Goal: Use online tool/utility: Utilize a website feature to perform a specific function

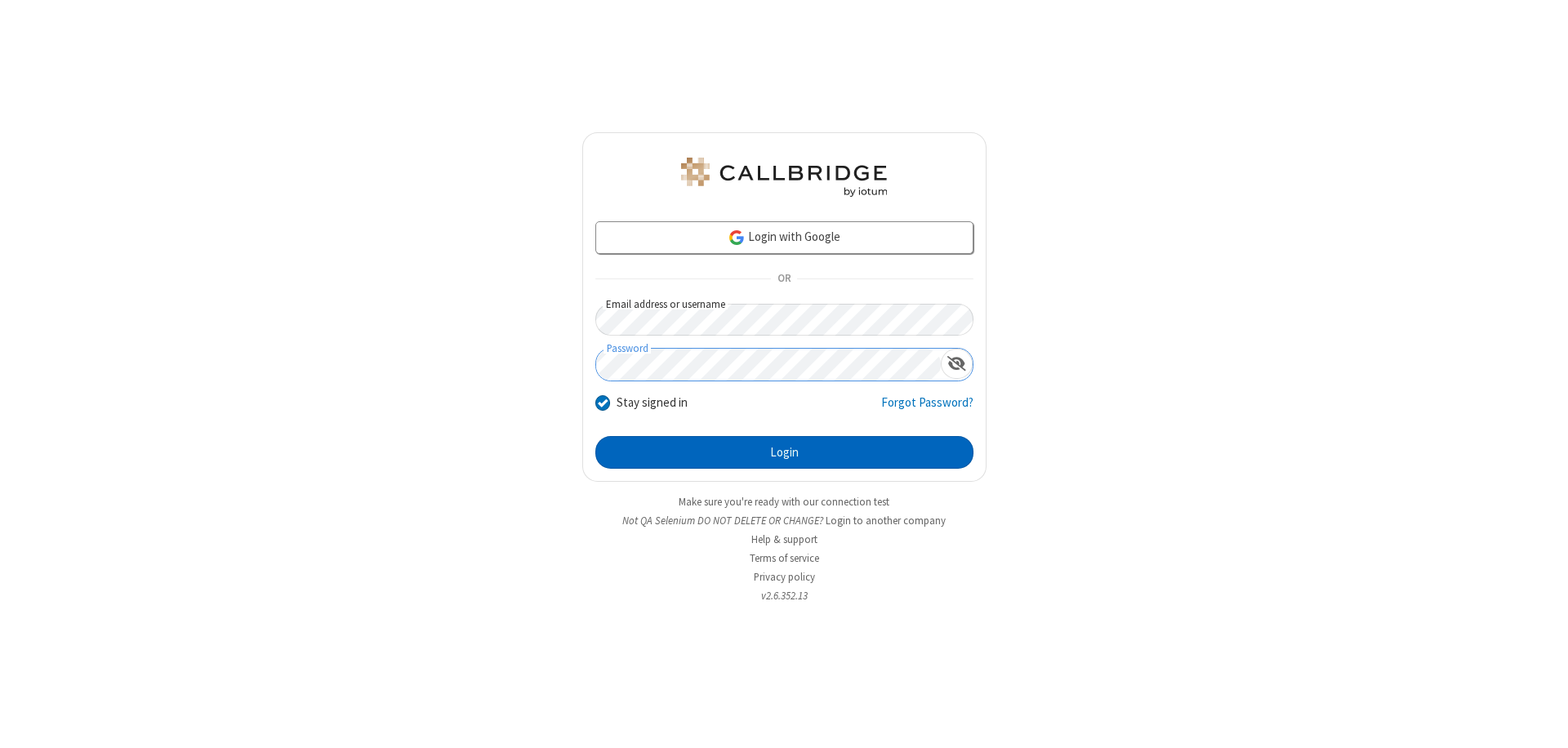
click at [784, 452] on button "Login" at bounding box center [784, 452] width 378 height 33
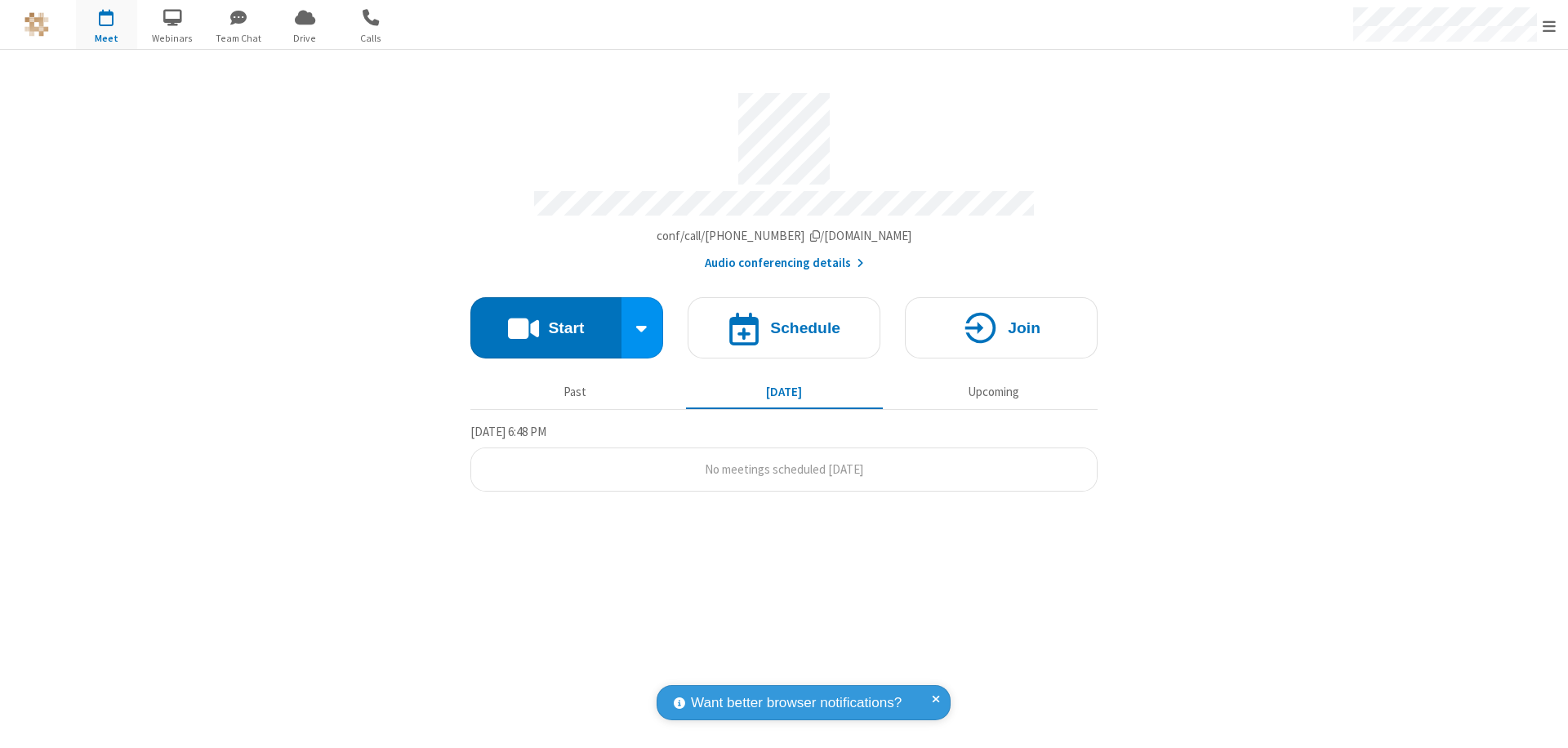
click at [545, 321] on button "Start" at bounding box center [545, 327] width 151 height 61
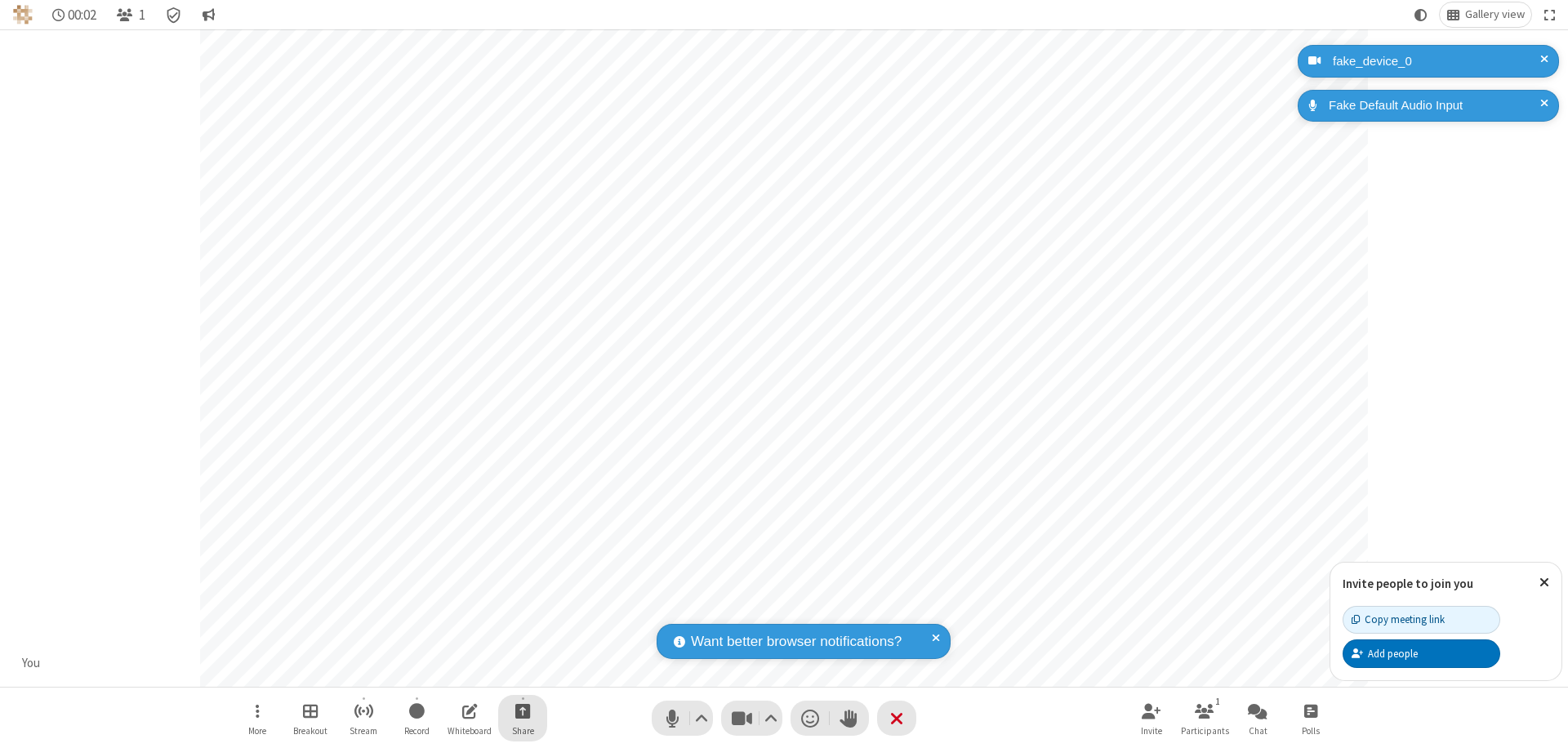
click at [522, 710] on span "Start sharing" at bounding box center [523, 710] width 16 height 21
click at [522, 610] on span "Share additional camera" at bounding box center [532, 614] width 121 height 14
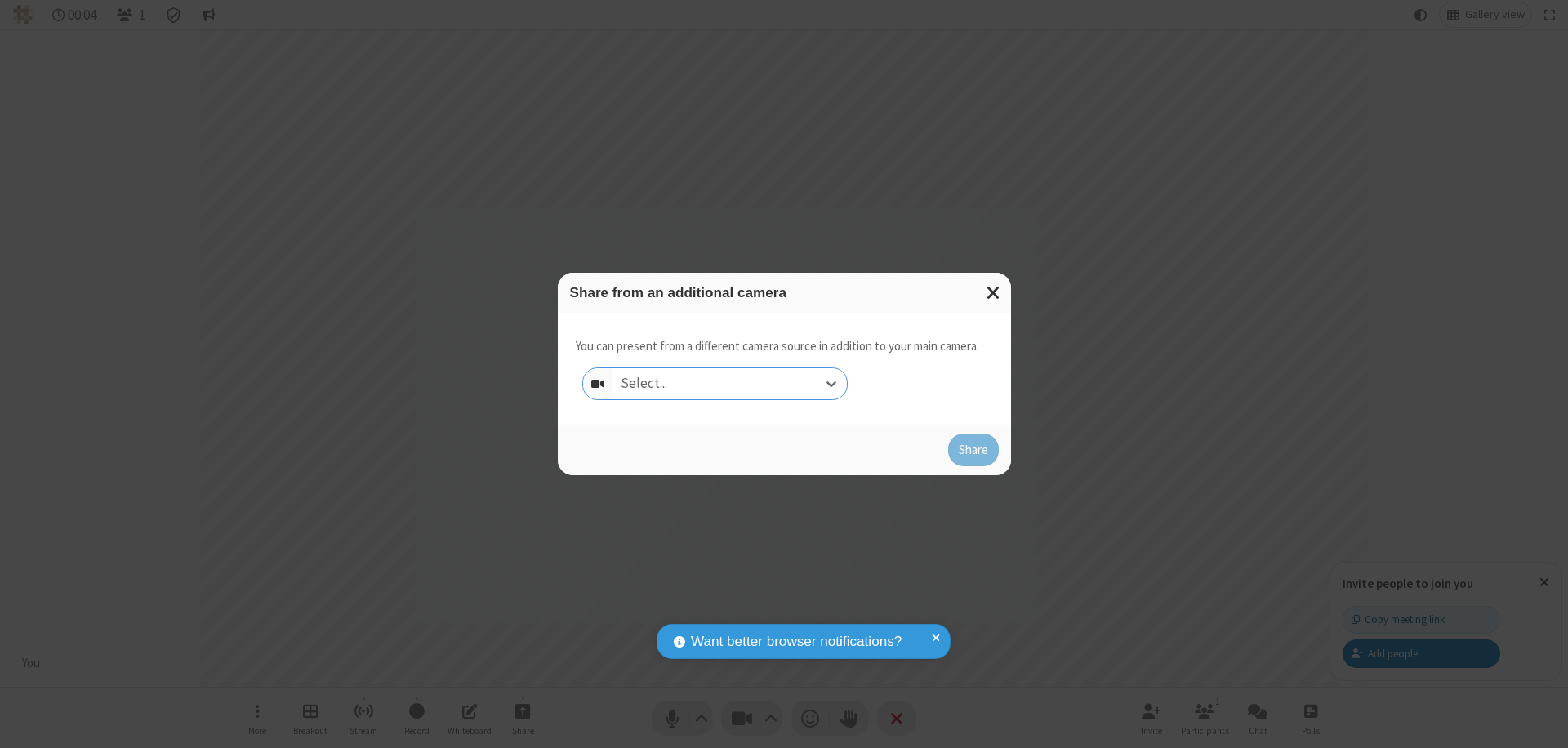
click at [729, 384] on div "Select..." at bounding box center [729, 383] width 234 height 31
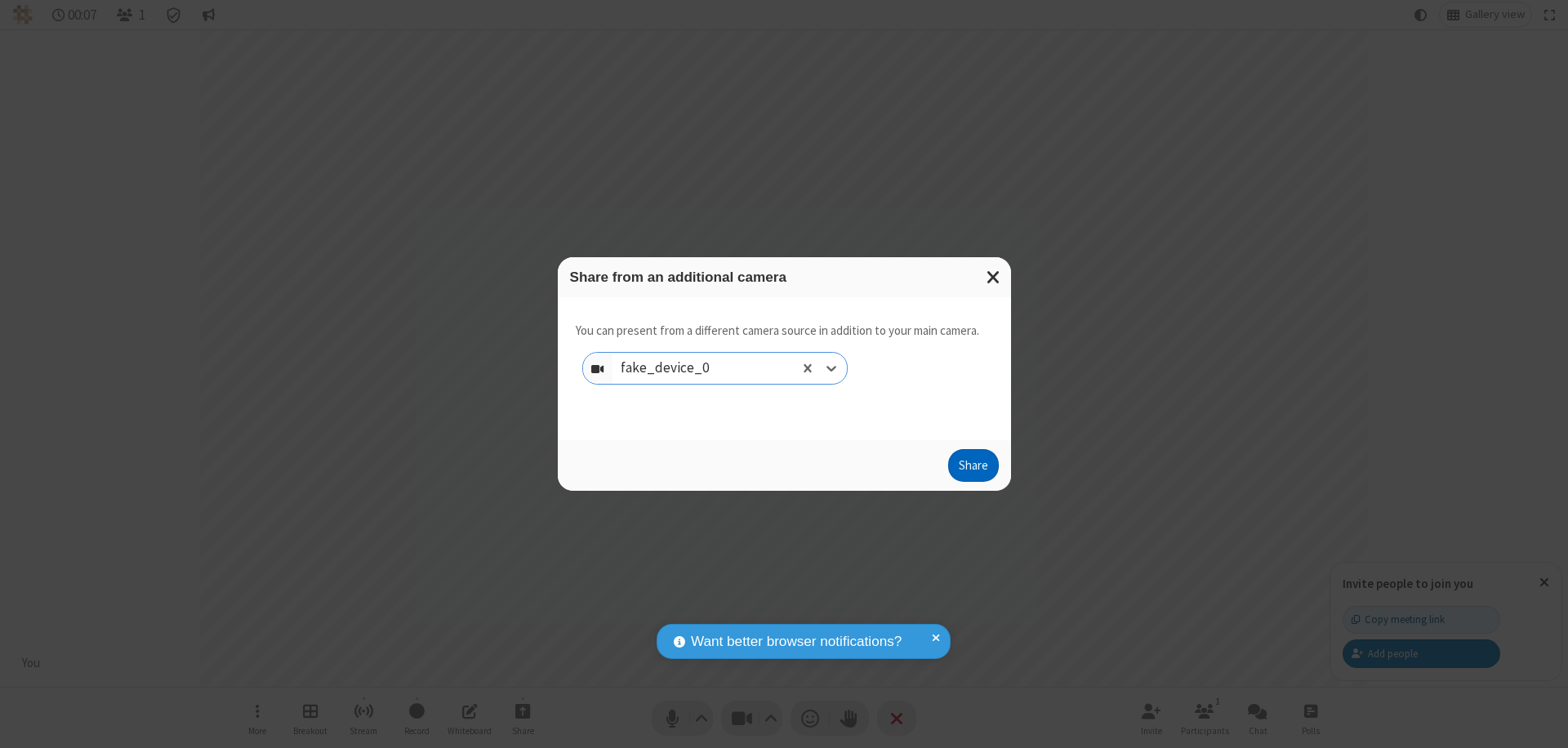
click at [972, 469] on button "Share" at bounding box center [972, 465] width 50 height 33
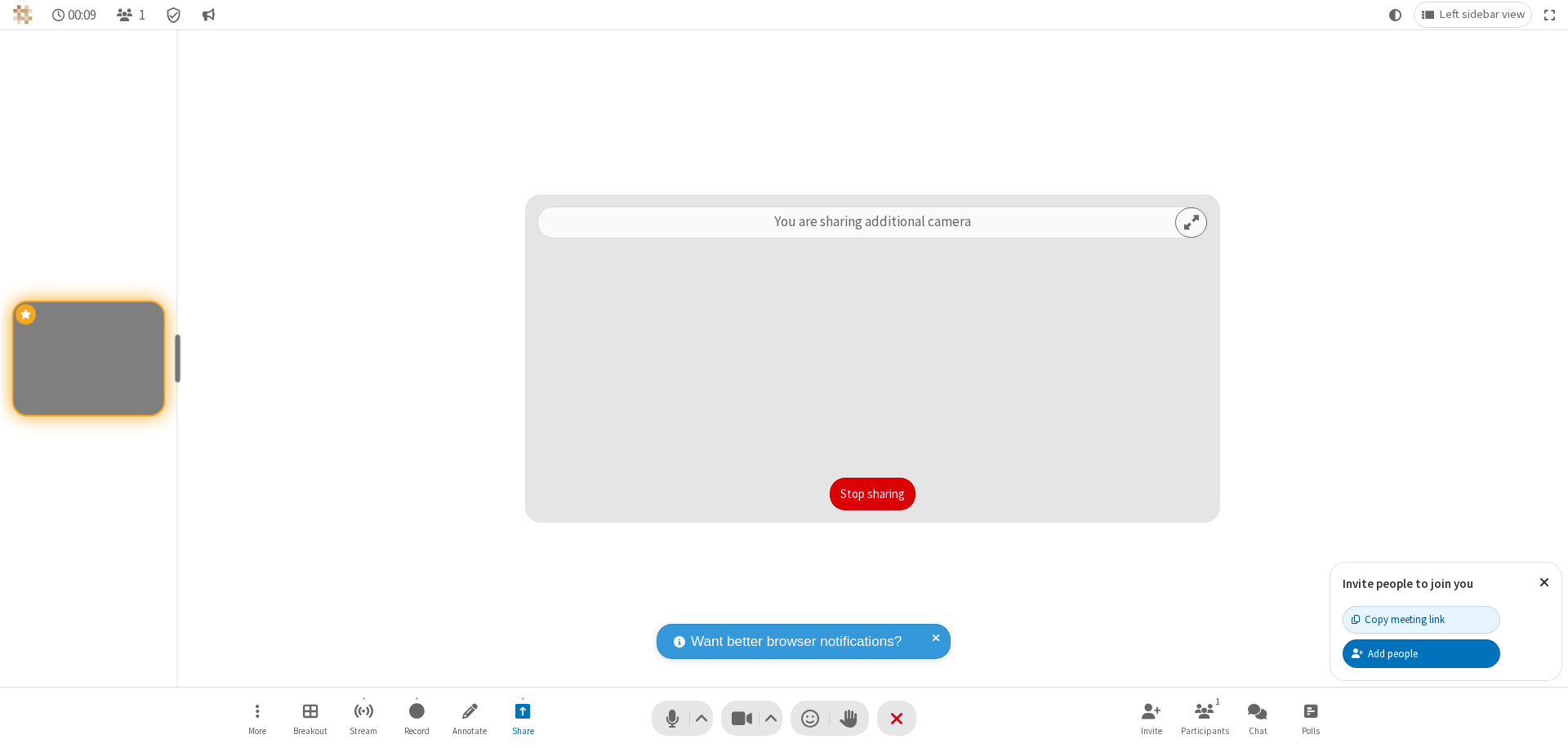
click at [873, 494] on button "Stop sharing" at bounding box center [873, 494] width 86 height 33
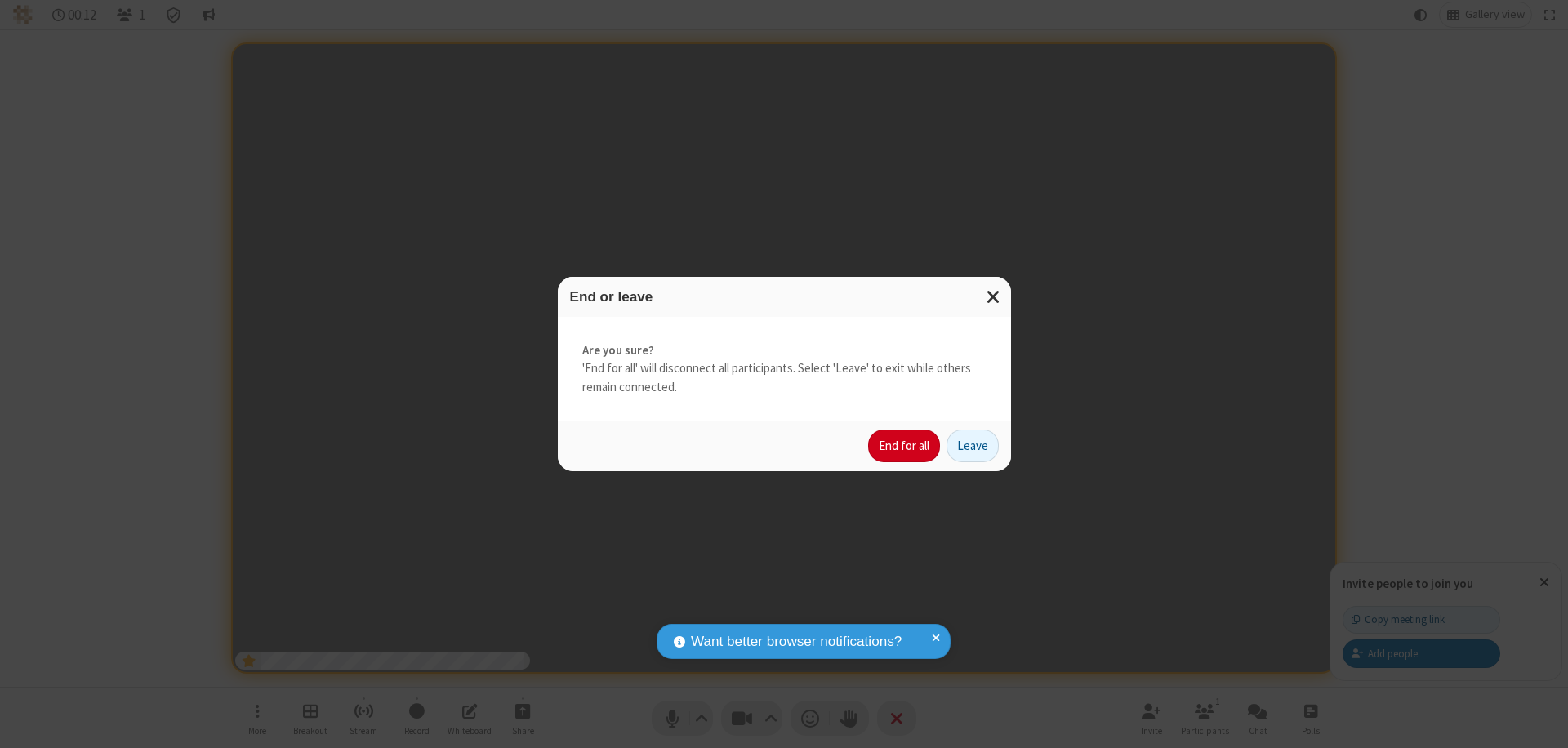
click at [905, 446] on button "End for all" at bounding box center [904, 445] width 72 height 33
